Goal: Task Accomplishment & Management: Manage account settings

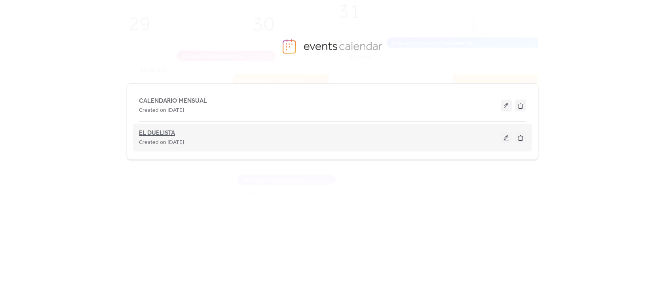
click at [156, 133] on span "EL DUELISTA" at bounding box center [157, 133] width 36 height 10
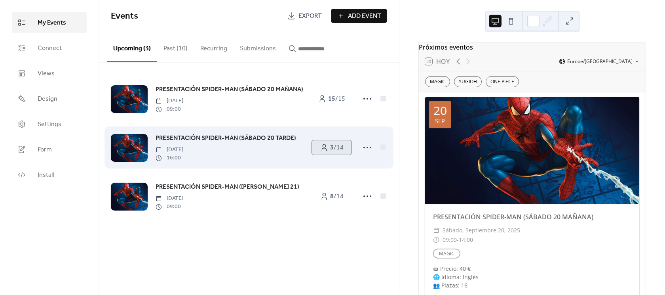
click at [331, 149] on b "3" at bounding box center [332, 147] width 4 height 12
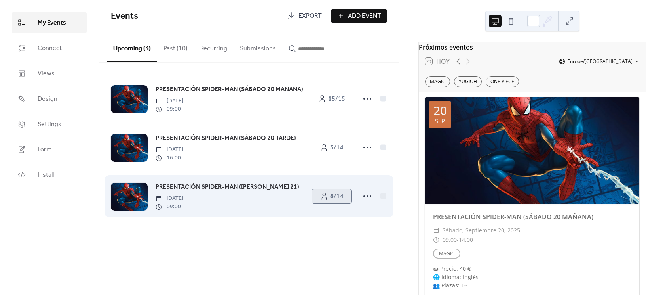
click at [322, 194] on icon at bounding box center [324, 196] width 8 height 8
